Goal: Information Seeking & Learning: Learn about a topic

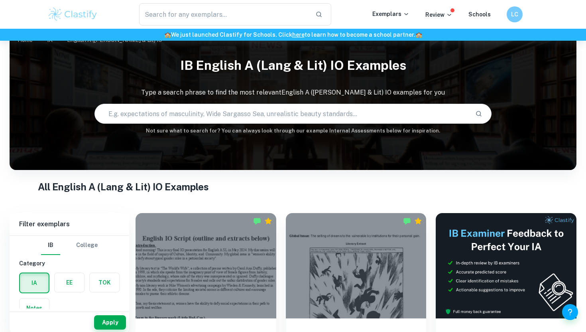
scroll to position [206, 0]
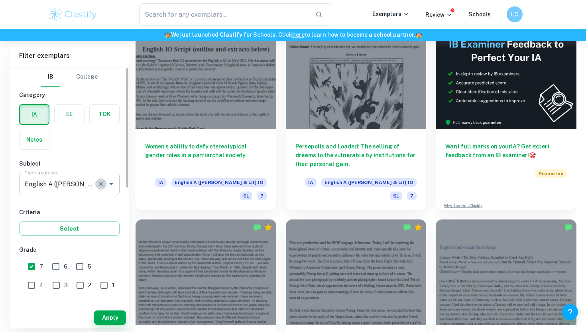
click at [99, 179] on button "Clear" at bounding box center [100, 183] width 11 height 11
click at [99, 156] on div "IB College Category IA EE TOK Notes Subject Type a subject English A (Lang & Li…" at bounding box center [70, 297] width 120 height 461
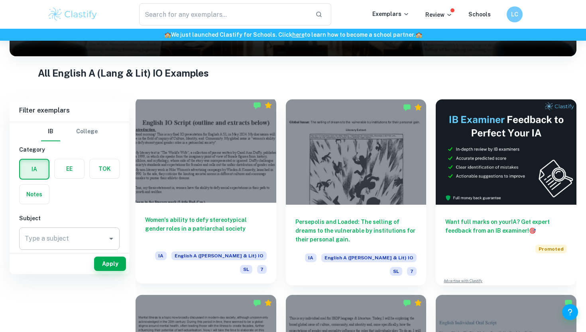
scroll to position [76, 0]
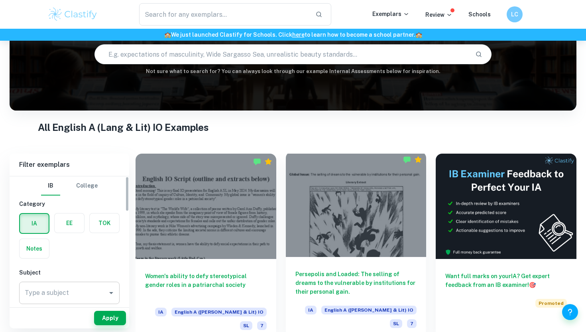
click at [320, 231] on div at bounding box center [356, 204] width 141 height 105
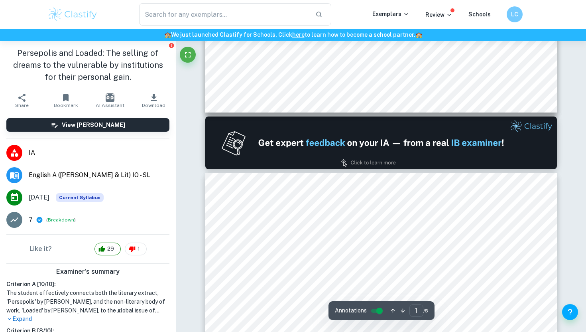
type input "2"
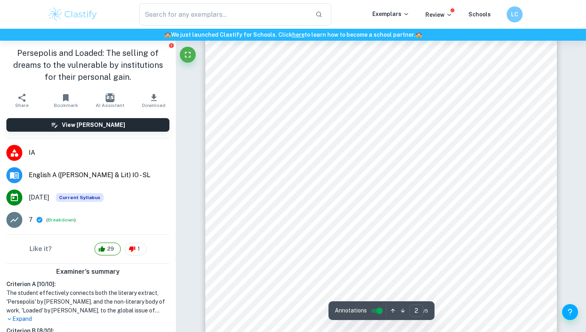
scroll to position [919, 0]
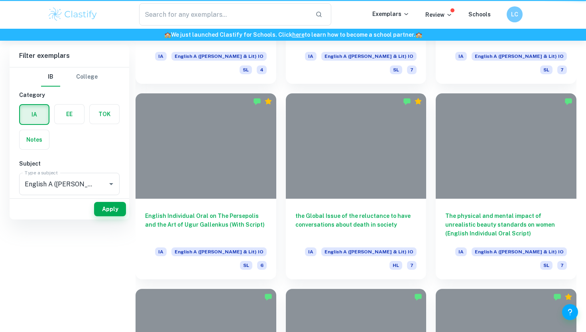
scroll to position [76, 0]
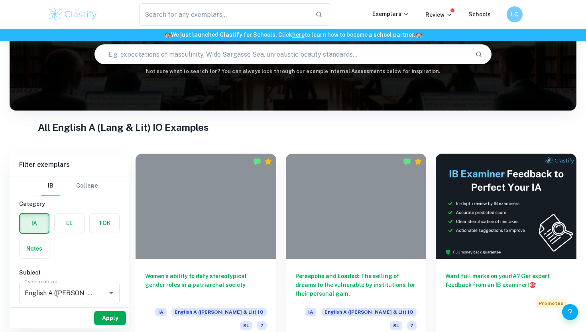
click at [112, 323] on button "Apply" at bounding box center [110, 318] width 32 height 14
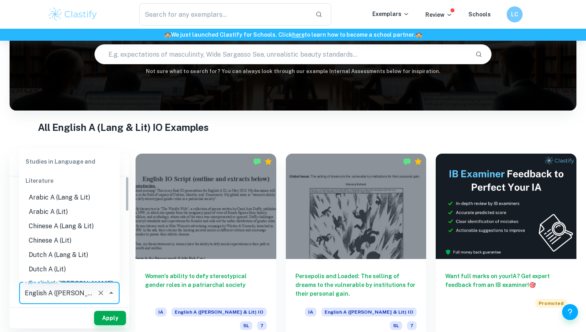
click at [77, 299] on input "English A ([PERSON_NAME] & Lit) IO" at bounding box center [58, 292] width 71 height 15
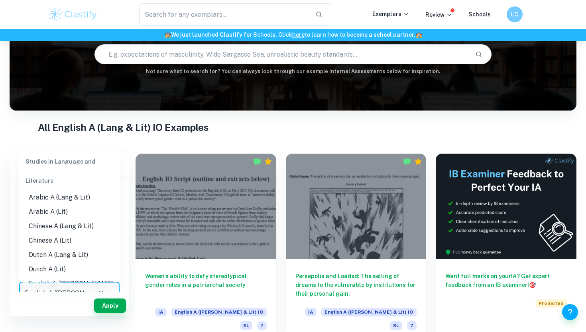
scroll to position [47, 0]
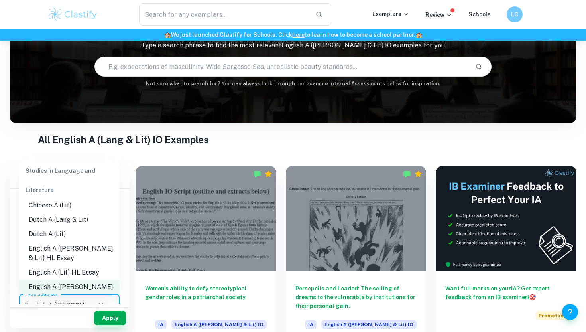
click at [91, 245] on li "English A ([PERSON_NAME] & Lit) HL Essay" at bounding box center [69, 253] width 101 height 24
type input "English A ([PERSON_NAME] & Lit) HL Essay"
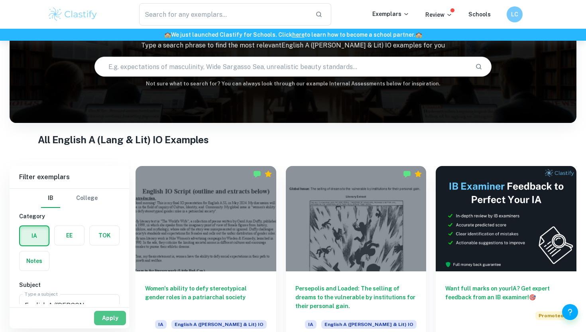
click at [110, 312] on button "Apply" at bounding box center [110, 318] width 32 height 14
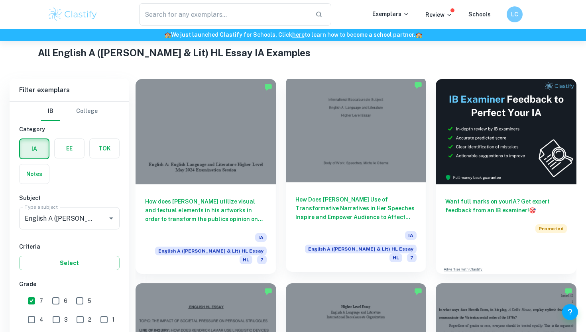
scroll to position [357, 0]
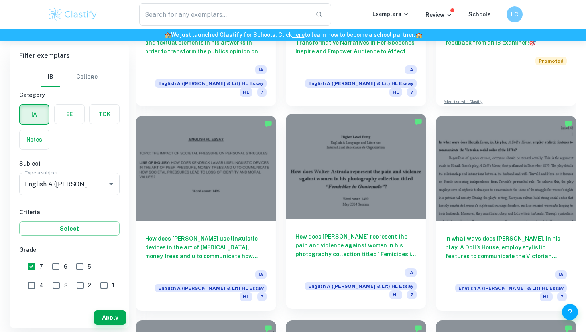
click at [368, 219] on div "How does [PERSON_NAME] represent the pain and violence against women in his pho…" at bounding box center [356, 263] width 141 height 89
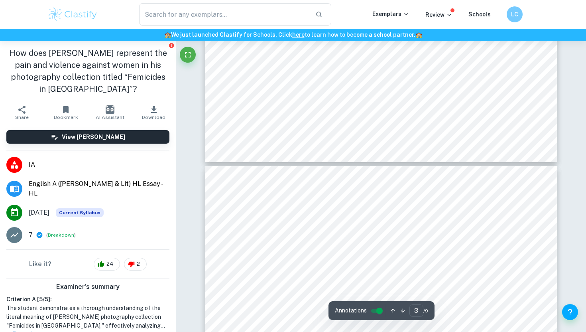
type input "2"
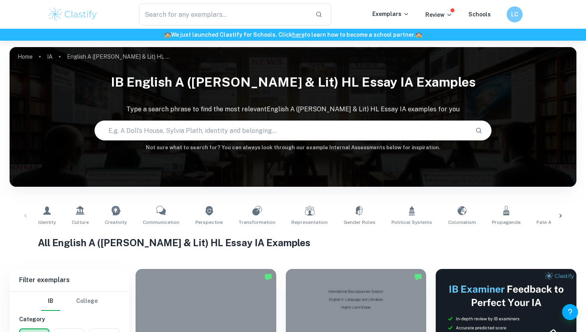
type input "English A ([PERSON_NAME] & Lit) IO"
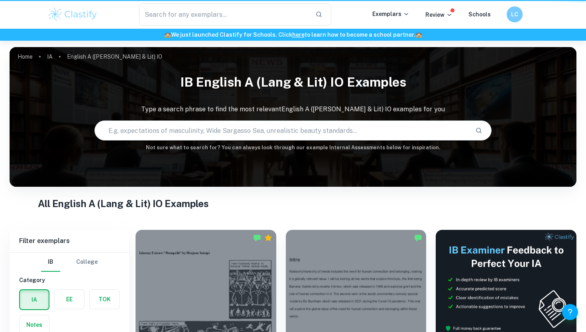
scroll to position [41, 0]
